Goal: Transaction & Acquisition: Book appointment/travel/reservation

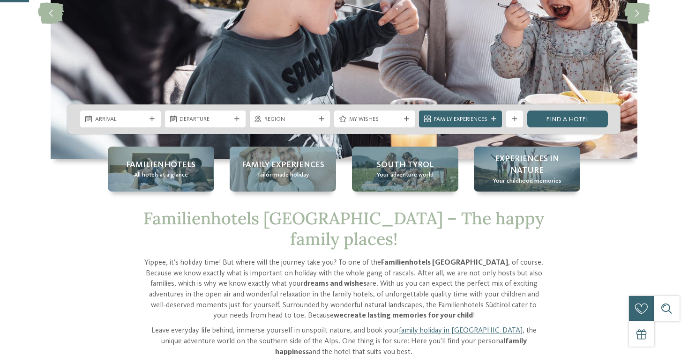
scroll to position [180, 0]
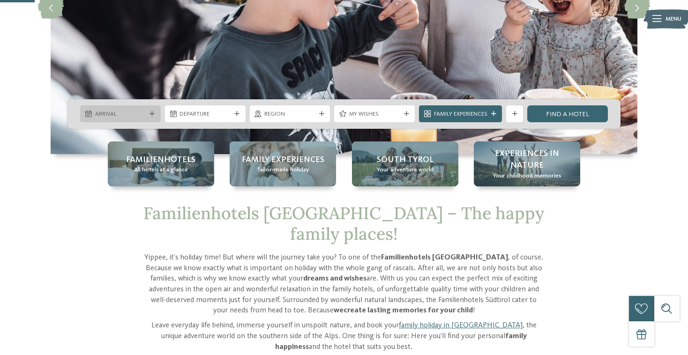
click at [107, 115] on span "Arrival" at bounding box center [120, 114] width 51 height 8
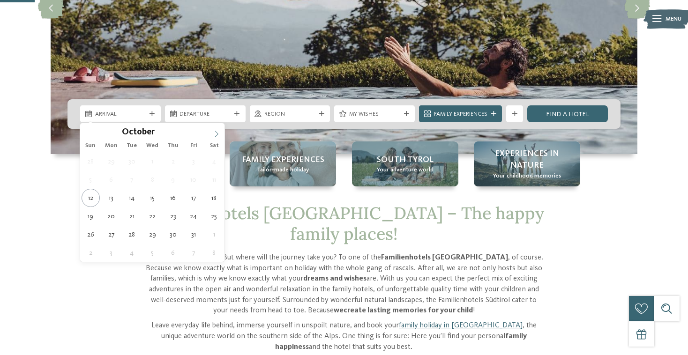
click at [214, 134] on icon at bounding box center [216, 134] width 7 height 7
type input "****"
click at [214, 134] on icon at bounding box center [216, 134] width 7 height 7
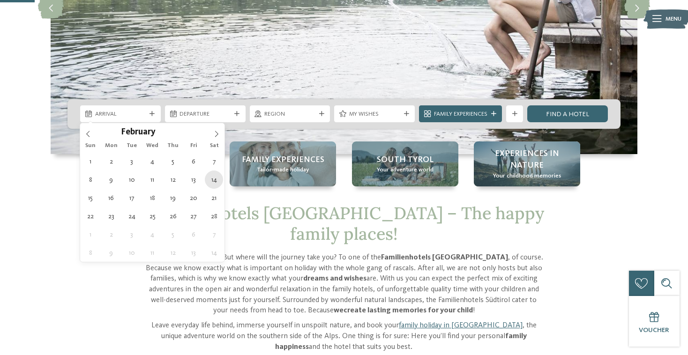
type div "[DATE]"
type input "****"
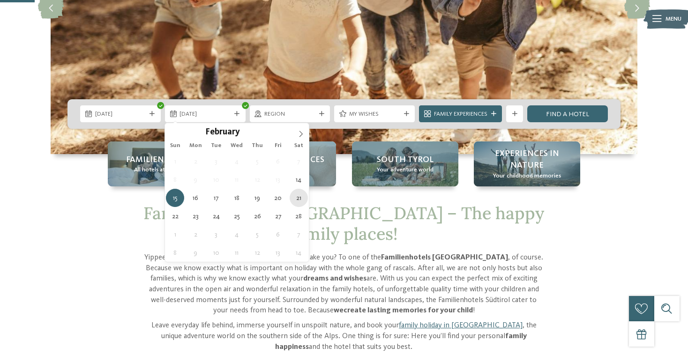
type div "[DATE]"
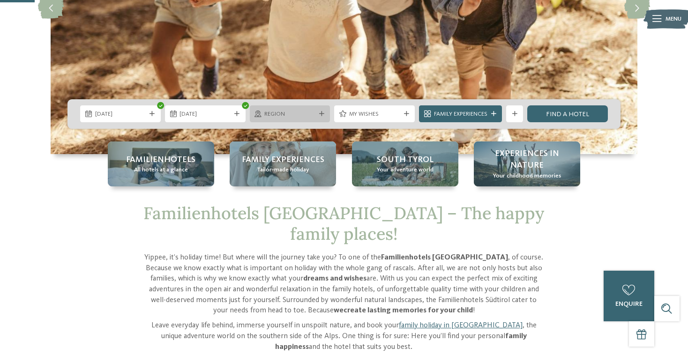
click at [310, 113] on span "Region" at bounding box center [289, 114] width 51 height 8
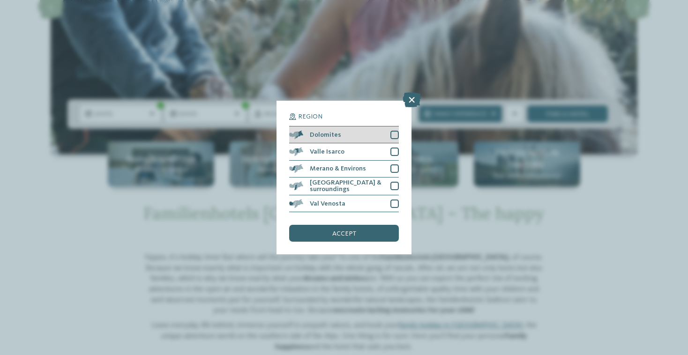
click at [394, 136] on div at bounding box center [394, 135] width 8 height 8
click at [369, 233] on div "accept" at bounding box center [344, 233] width 110 height 17
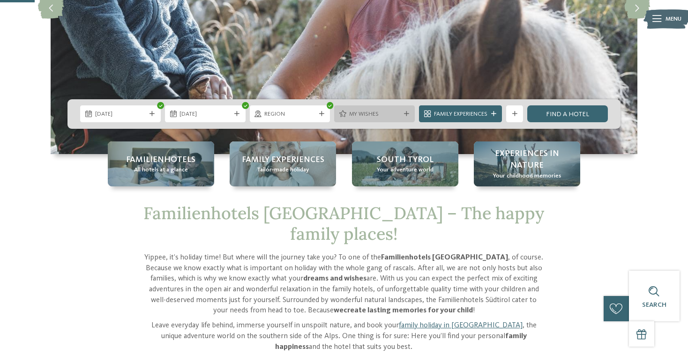
click at [378, 111] on span "My wishes" at bounding box center [374, 114] width 51 height 8
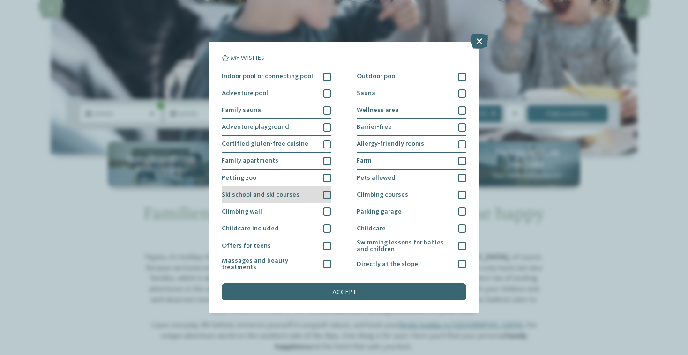
click at [325, 195] on div at bounding box center [327, 195] width 8 height 8
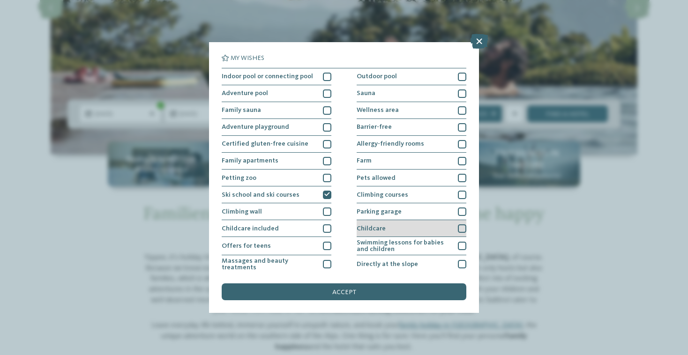
click at [465, 228] on div at bounding box center [462, 228] width 8 height 8
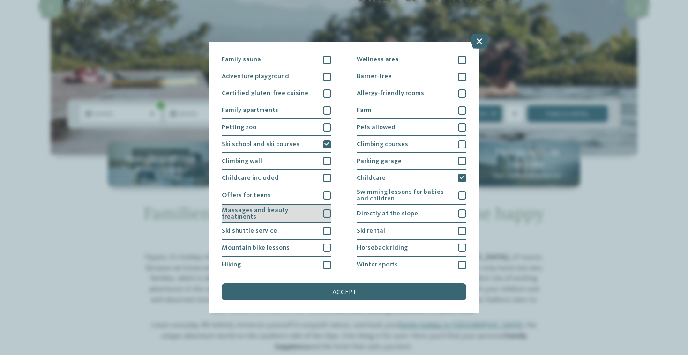
scroll to position [52, 0]
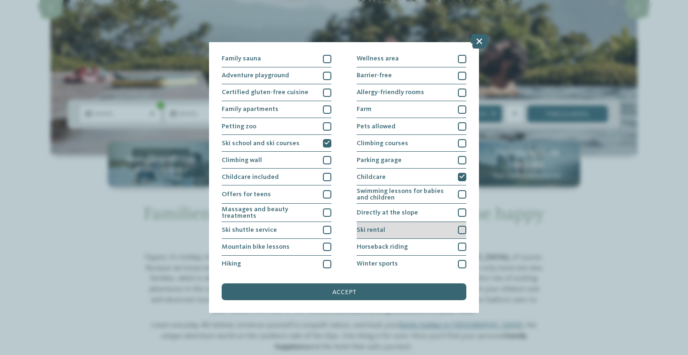
click at [461, 227] on div at bounding box center [462, 230] width 8 height 8
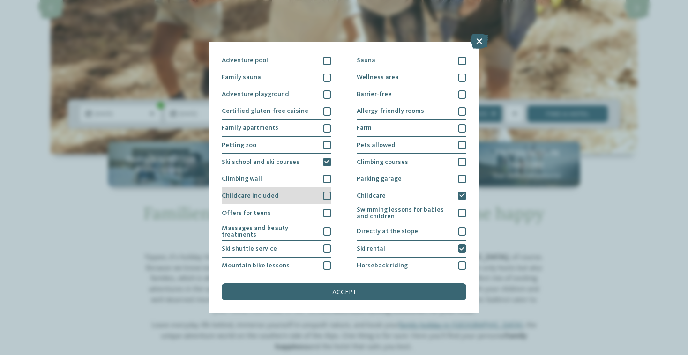
scroll to position [37, 0]
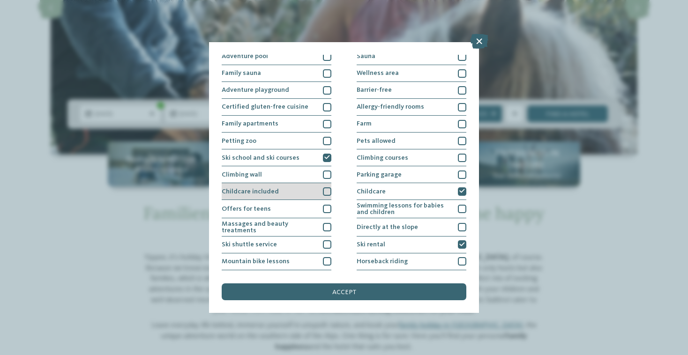
click at [327, 193] on div at bounding box center [327, 191] width 8 height 8
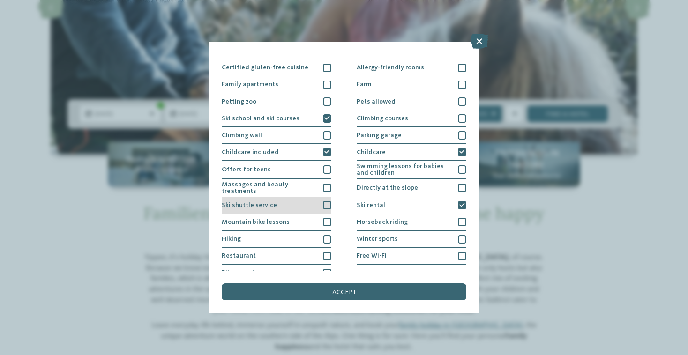
scroll to position [77, 0]
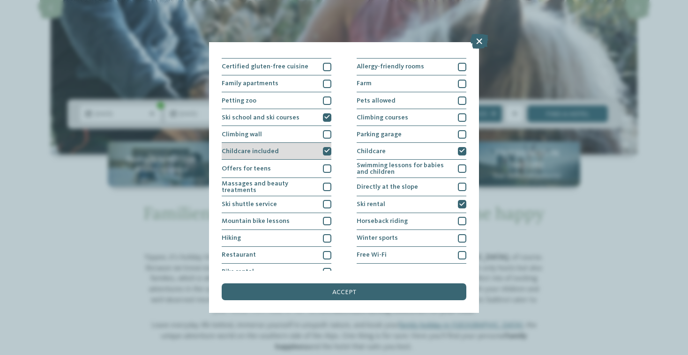
click at [327, 149] on icon at bounding box center [327, 151] width 6 height 5
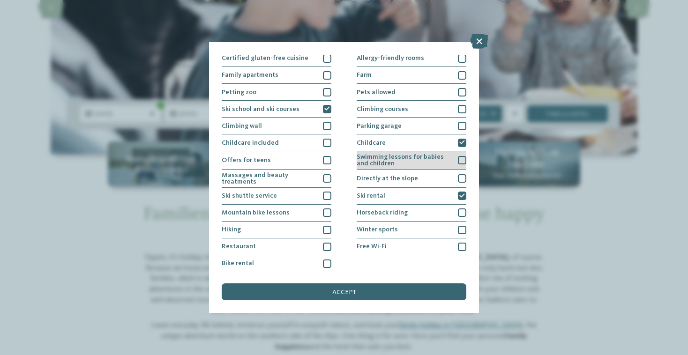
scroll to position [76, 0]
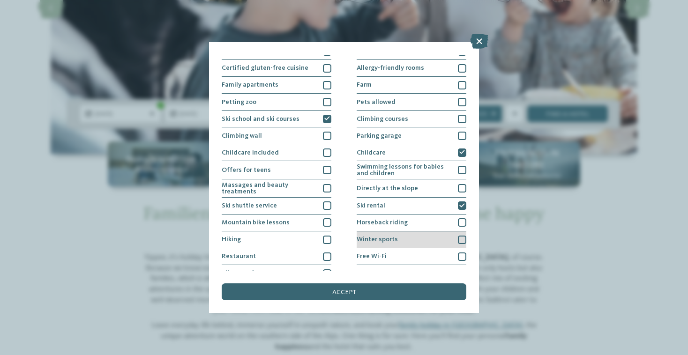
click at [459, 236] on div at bounding box center [462, 240] width 8 height 8
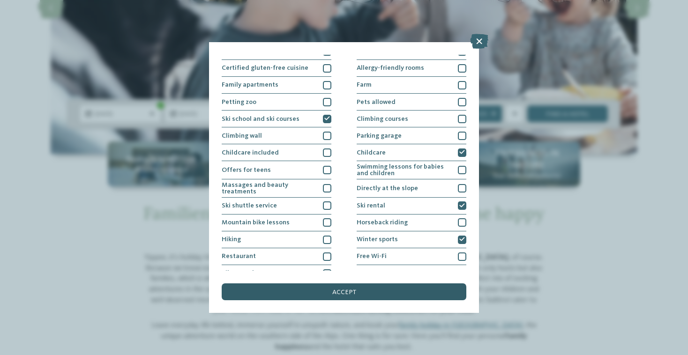
click at [405, 292] on div "accept" at bounding box center [344, 291] width 245 height 17
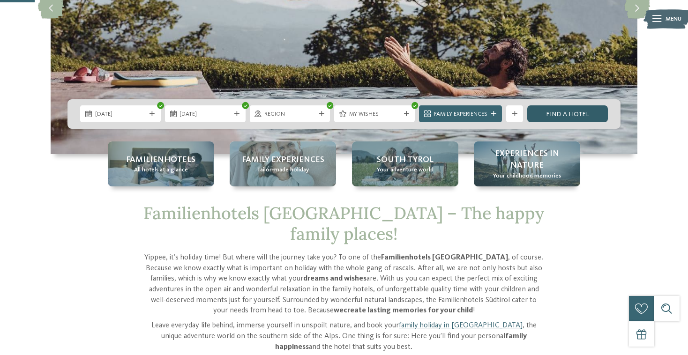
click at [550, 110] on link "Find a hotel" at bounding box center [567, 113] width 81 height 17
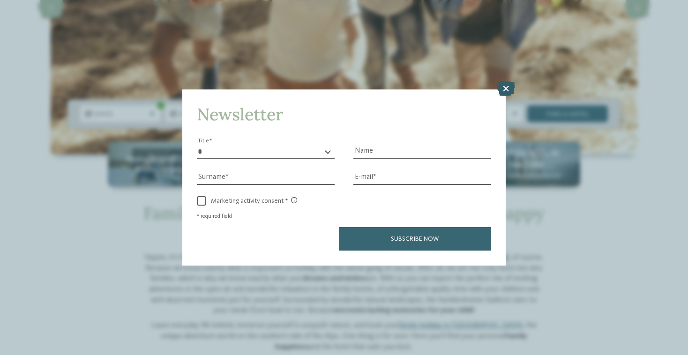
click at [503, 89] on icon at bounding box center [506, 89] width 18 height 15
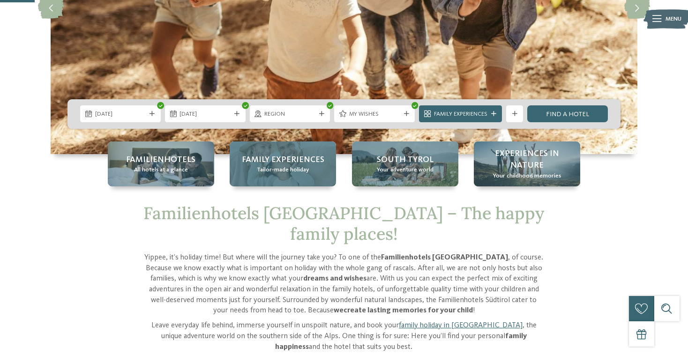
scroll to position [0, 0]
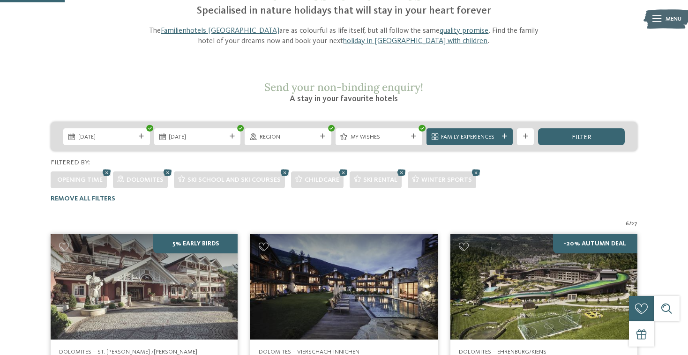
scroll to position [96, 0]
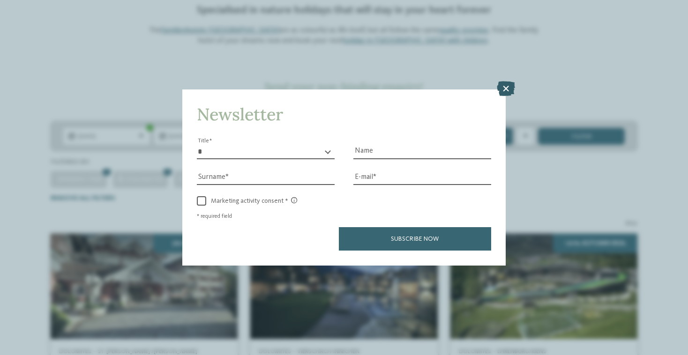
click at [506, 84] on icon at bounding box center [506, 89] width 18 height 15
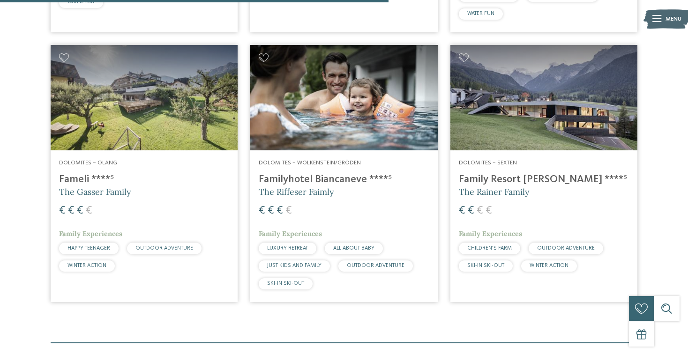
scroll to position [565, 0]
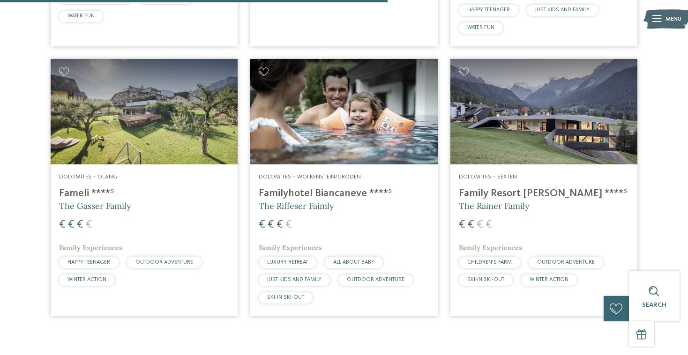
click at [348, 122] on img at bounding box center [343, 111] width 187 height 105
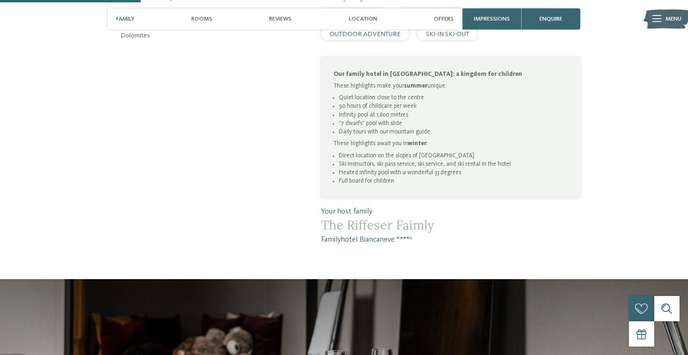
scroll to position [486, 0]
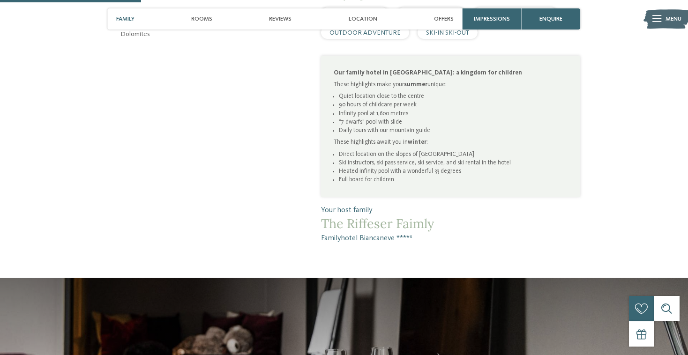
click at [363, 153] on li "Direct location on the slopes of Sellaronda" at bounding box center [453, 154] width 229 height 8
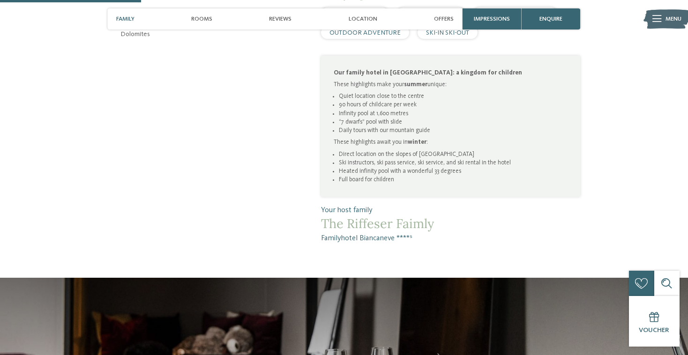
click at [360, 163] on li "Ski instructors, ski pass service, ski service, and ski rental in the hotel" at bounding box center [453, 163] width 229 height 8
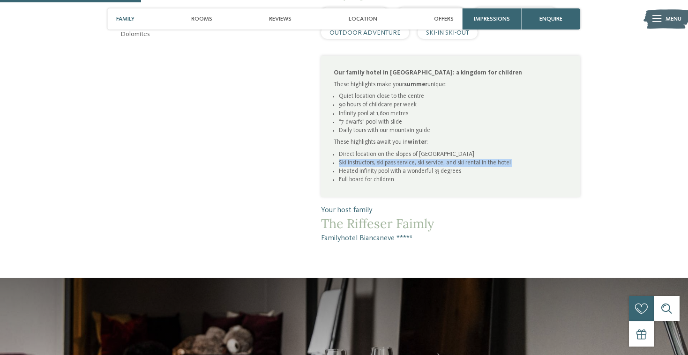
click at [365, 162] on li "Ski instructors, ski pass service, ski service, and ski rental in the hotel" at bounding box center [453, 163] width 229 height 8
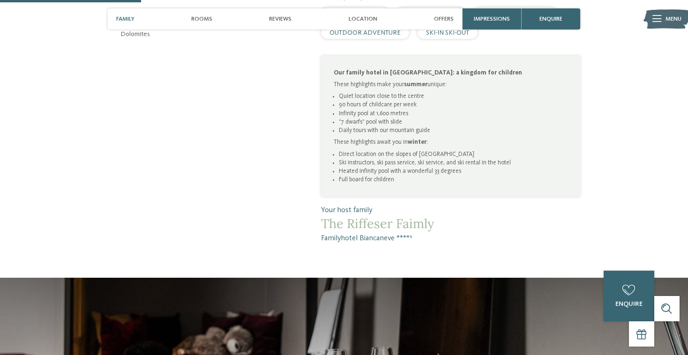
click at [364, 171] on li "Heated infinity pool with a wonderful 33 degrees" at bounding box center [453, 171] width 229 height 8
click at [361, 183] on li "Full board for children" at bounding box center [453, 180] width 229 height 8
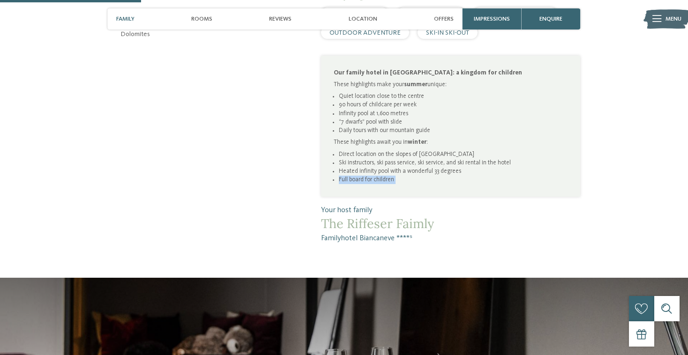
click at [361, 183] on li "Full board for children" at bounding box center [453, 180] width 229 height 8
click at [249, 225] on div "Open contact details Via Cir 36 39048 Wolkenstein/Gröden Dolomites +39 0471 795…" at bounding box center [197, 24] width 179 height 405
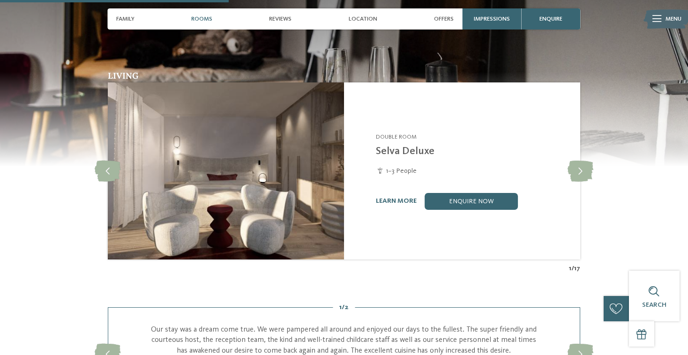
scroll to position [788, 0]
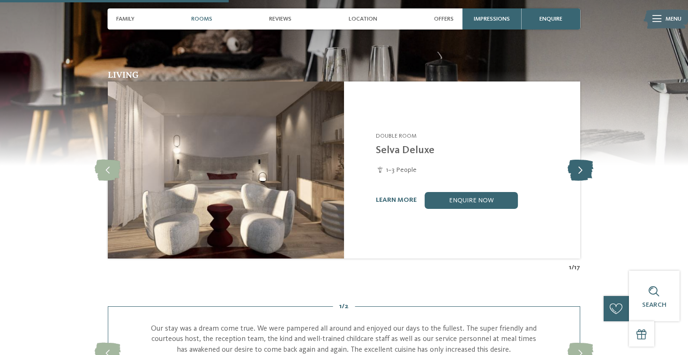
click at [586, 170] on icon at bounding box center [580, 170] width 26 height 21
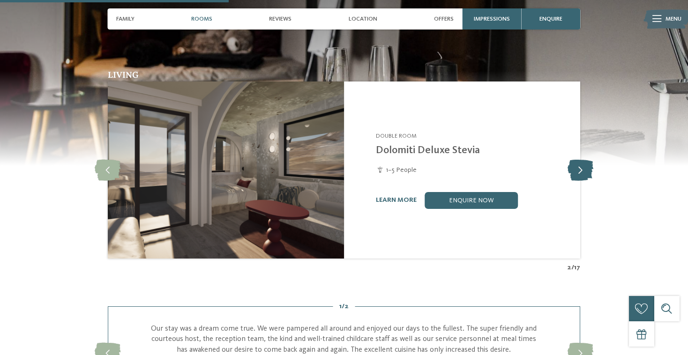
click at [586, 170] on icon at bounding box center [580, 170] width 26 height 21
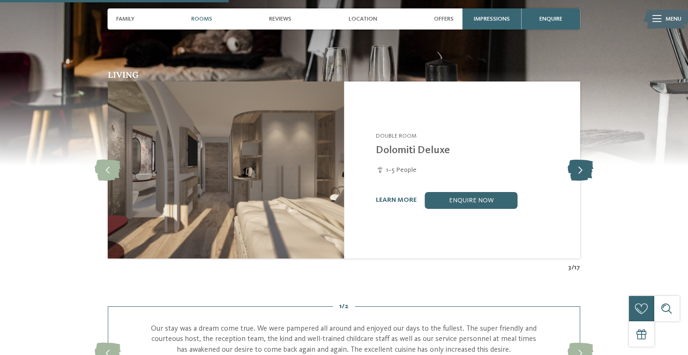
click at [586, 170] on icon at bounding box center [580, 170] width 26 height 21
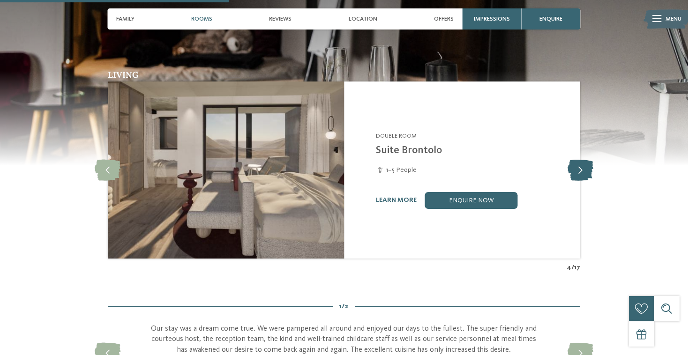
click at [586, 170] on icon at bounding box center [580, 170] width 26 height 21
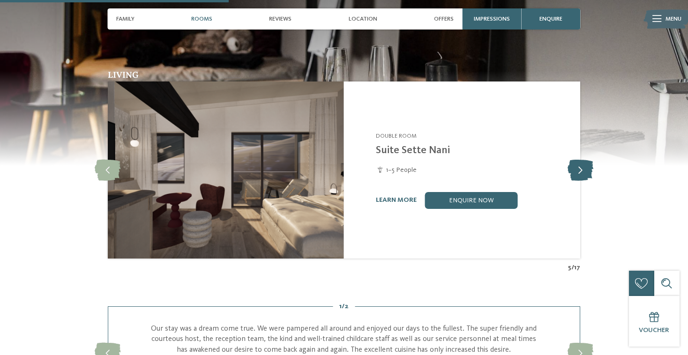
click at [586, 170] on icon at bounding box center [580, 170] width 26 height 21
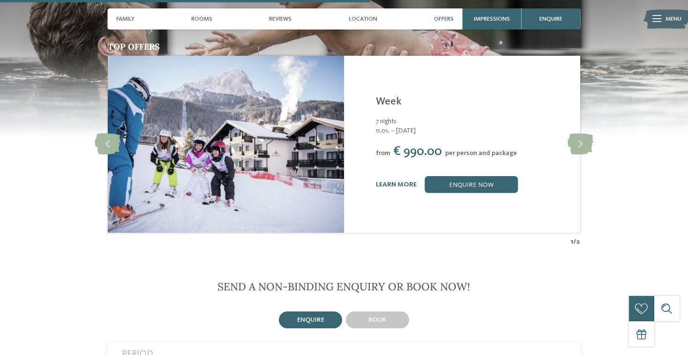
scroll to position [1276, 0]
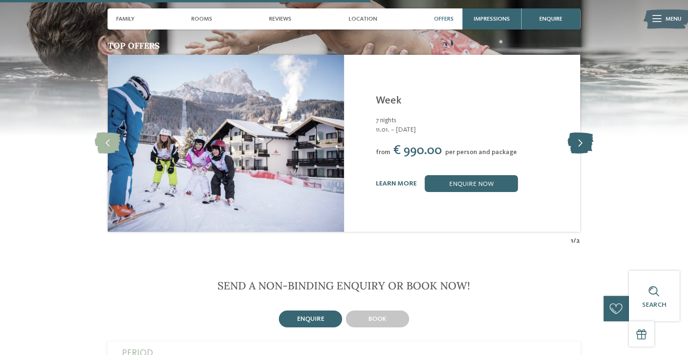
click at [581, 146] on icon at bounding box center [580, 143] width 26 height 21
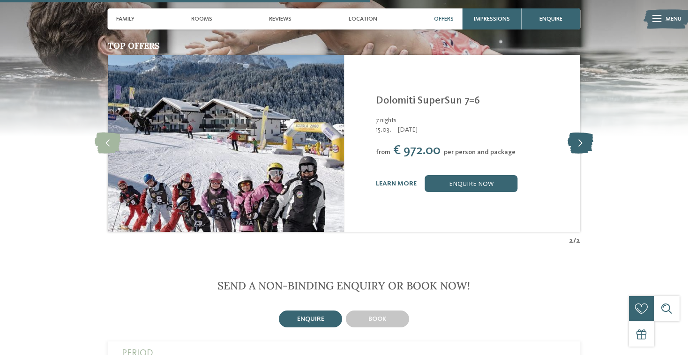
click at [581, 146] on icon at bounding box center [580, 143] width 26 height 21
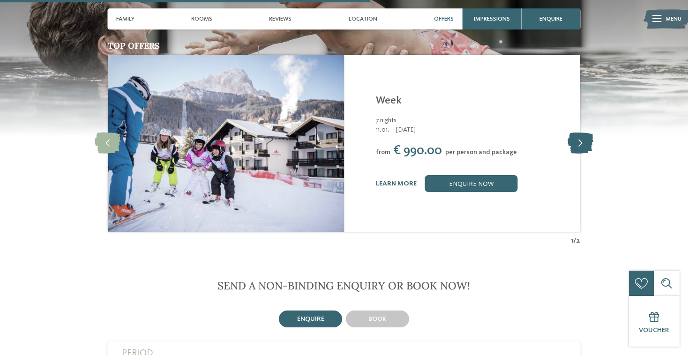
click at [581, 146] on icon at bounding box center [580, 143] width 26 height 21
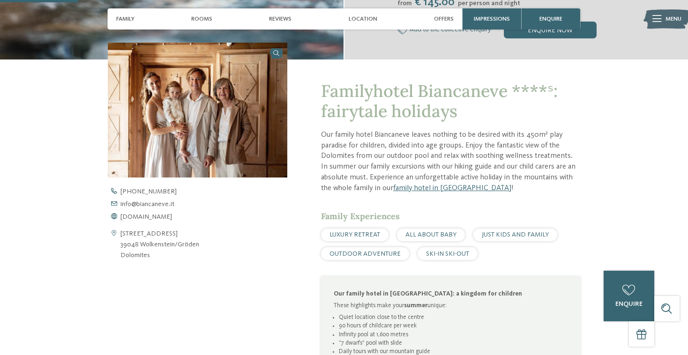
scroll to position [261, 0]
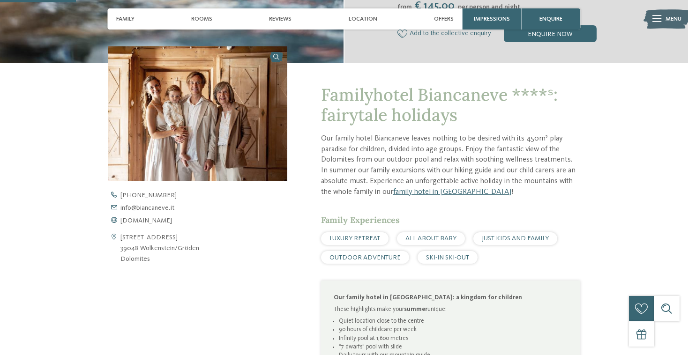
click at [410, 147] on p "Our family hotel Biancaneve leaves nothing to be desired with its 450m² play pa…" at bounding box center [450, 166] width 259 height 64
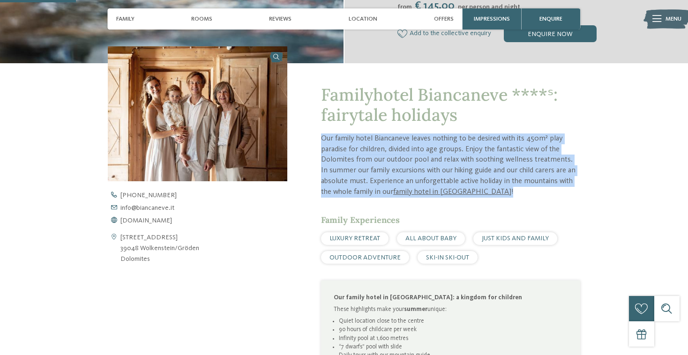
click at [410, 147] on p "Our family hotel Biancaneve leaves nothing to be desired with its 450m² play pa…" at bounding box center [450, 166] width 259 height 64
click at [410, 157] on p "Our family hotel Biancaneve leaves nothing to be desired with its 450m² play pa…" at bounding box center [450, 166] width 259 height 64
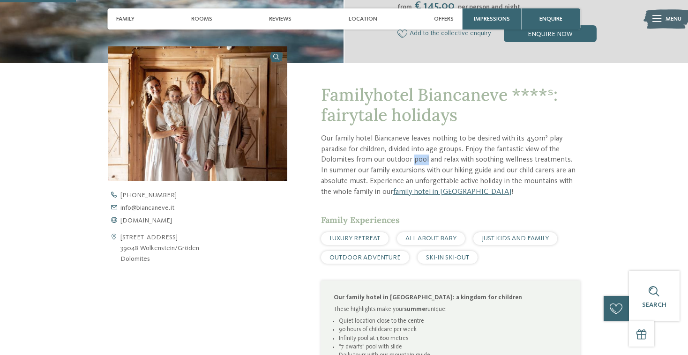
click at [410, 157] on p "Our family hotel Biancaneve leaves nothing to be desired with its 450m² play pa…" at bounding box center [450, 166] width 259 height 64
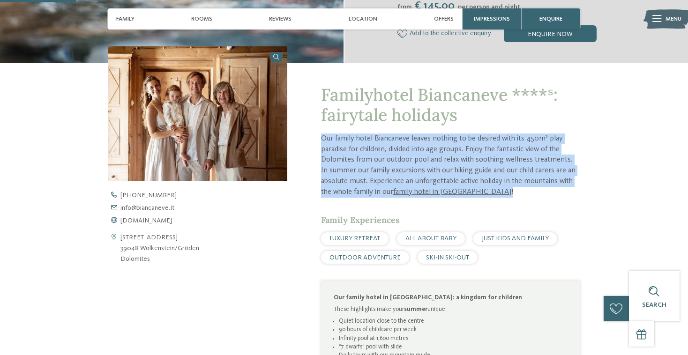
click at [410, 157] on p "Our family hotel Biancaneve leaves nothing to be desired with its 450m² play pa…" at bounding box center [450, 166] width 259 height 64
click at [406, 167] on p "Our family hotel Biancaneve leaves nothing to be desired with its 450m² play pa…" at bounding box center [450, 166] width 259 height 64
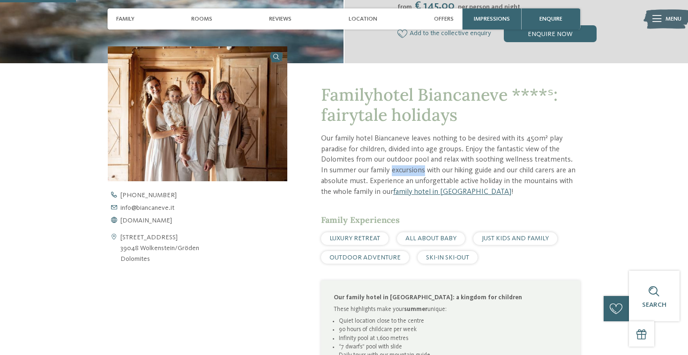
click at [406, 167] on p "Our family hotel Biancaneve leaves nothing to be desired with its 450m² play pa…" at bounding box center [450, 166] width 259 height 64
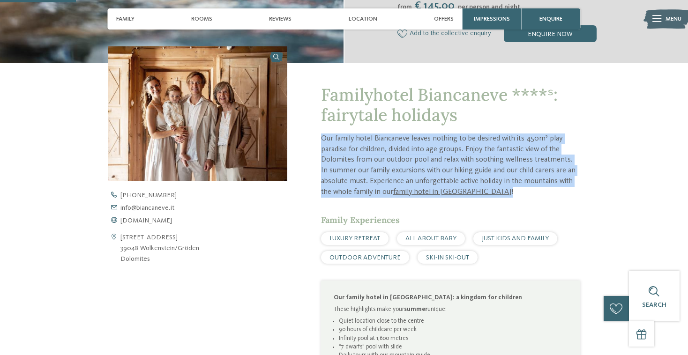
click at [406, 167] on p "Our family hotel Biancaneve leaves nothing to be desired with its 450m² play pa…" at bounding box center [450, 166] width 259 height 64
click at [385, 169] on p "Our family hotel Biancaneve leaves nothing to be desired with its 450m² play pa…" at bounding box center [450, 166] width 259 height 64
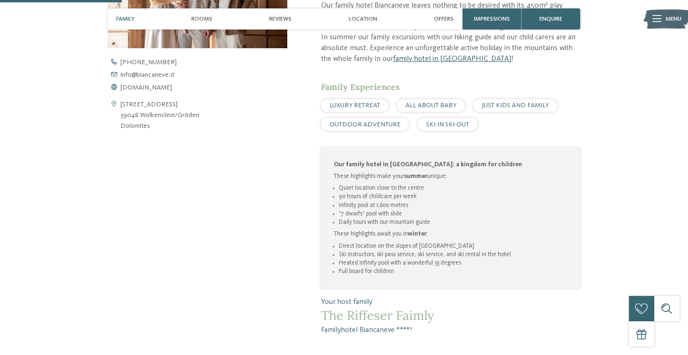
scroll to position [422, 0]
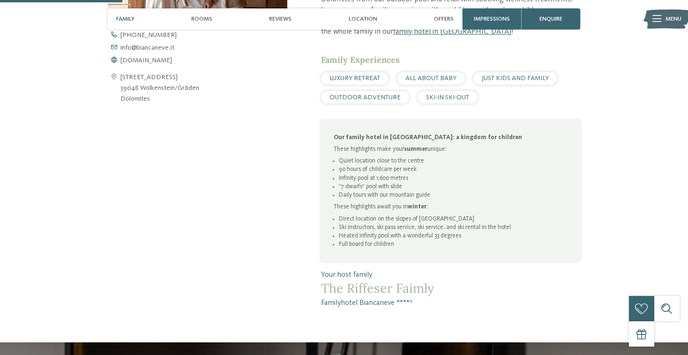
click at [430, 220] on li "Direct location on the slopes of Sellaronda" at bounding box center [453, 219] width 229 height 8
copy li "Sellaronda"
